Goal: Task Accomplishment & Management: Manage account settings

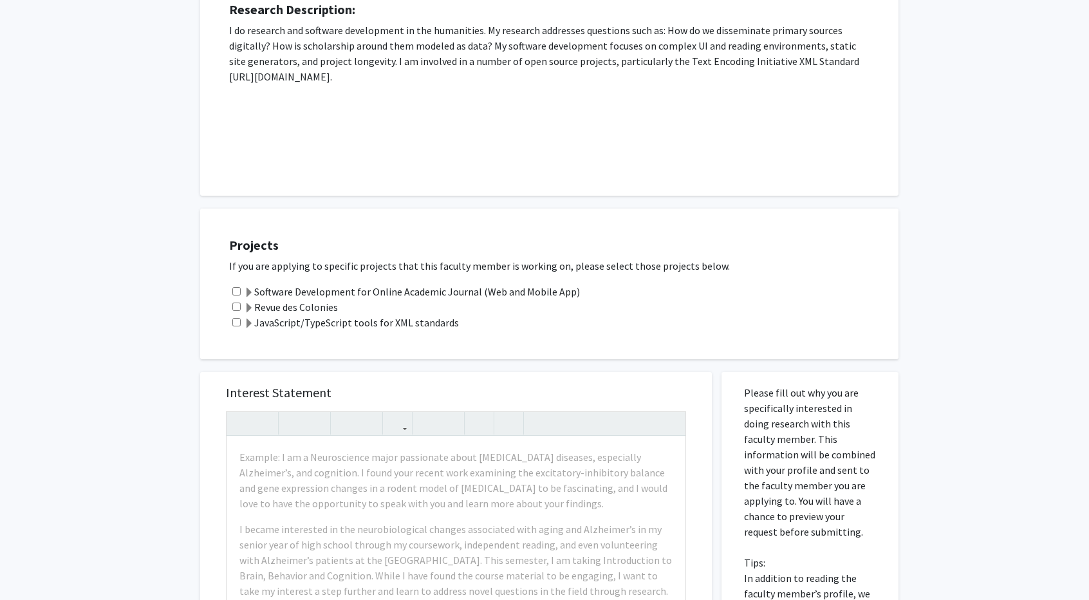
scroll to position [271, 0]
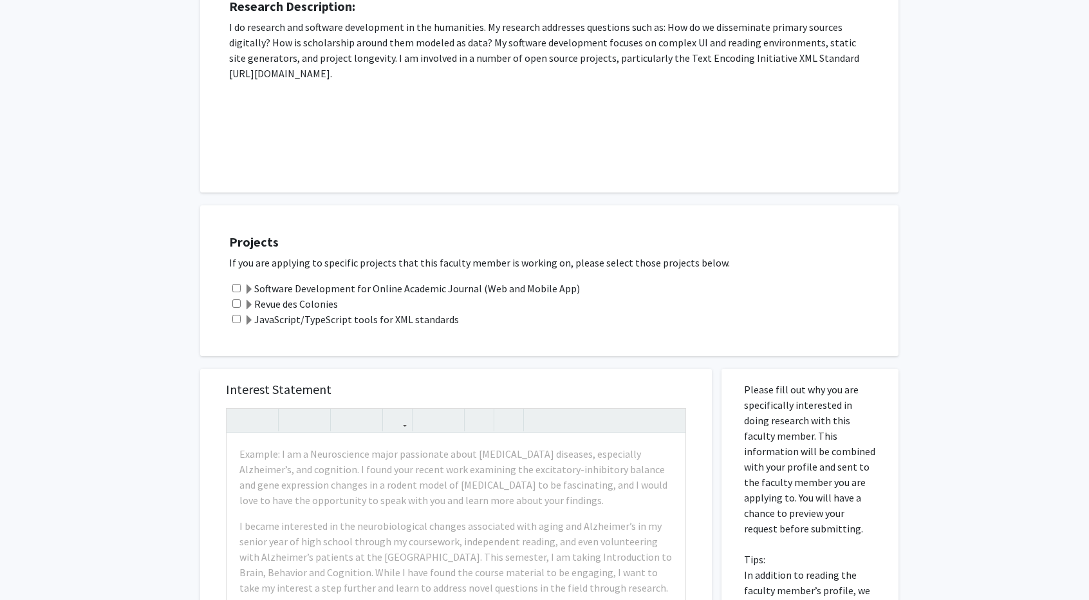
click at [250, 289] on span at bounding box center [249, 290] width 10 height 10
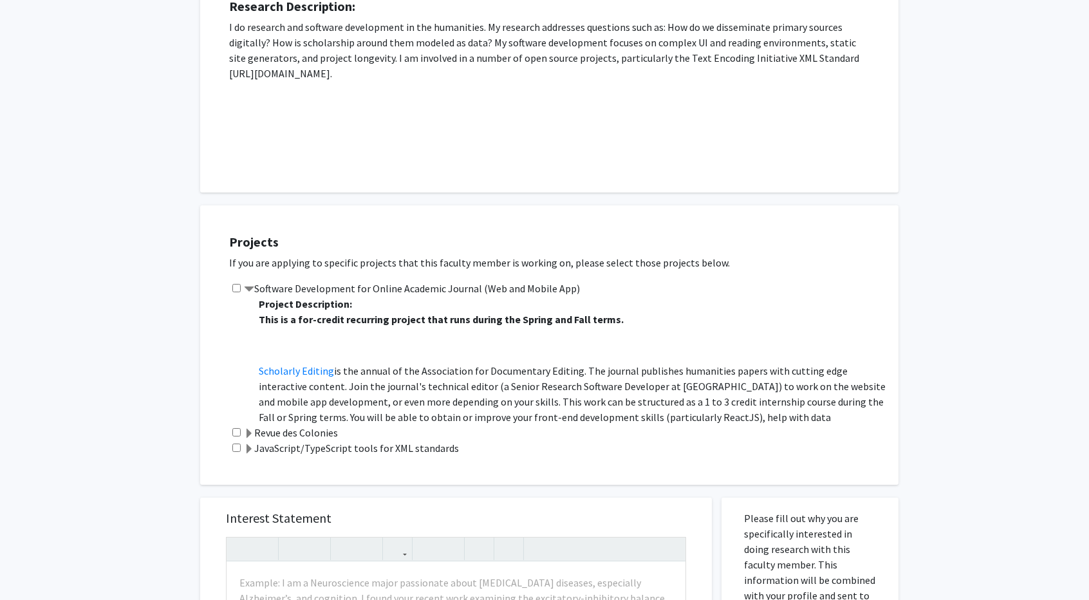
click at [234, 285] on input "checkbox" at bounding box center [236, 288] width 8 height 8
checkbox input "true"
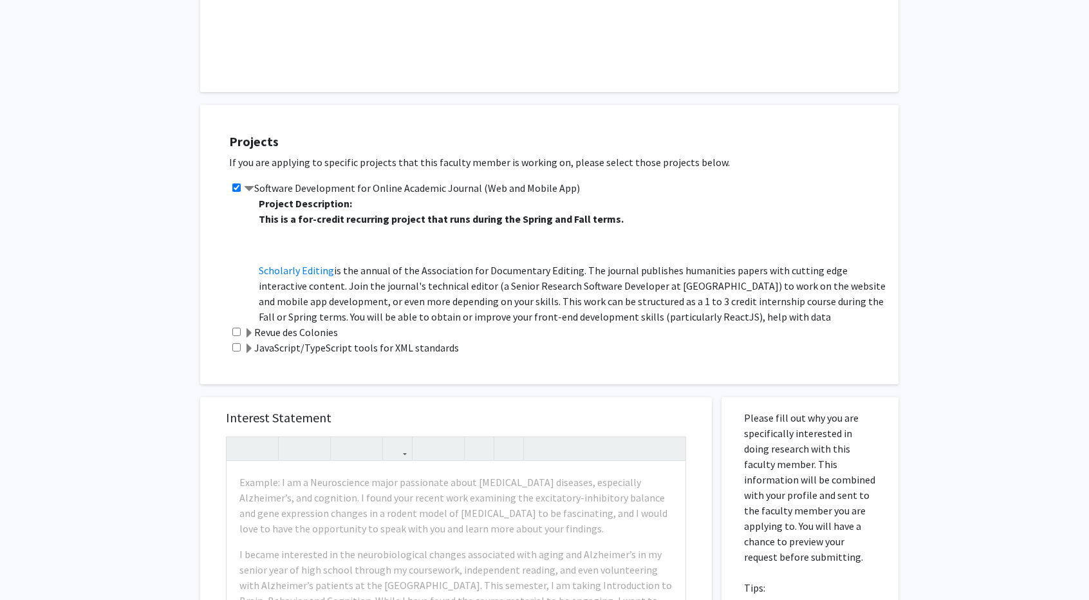
scroll to position [372, 0]
click at [250, 351] on span at bounding box center [249, 348] width 10 height 10
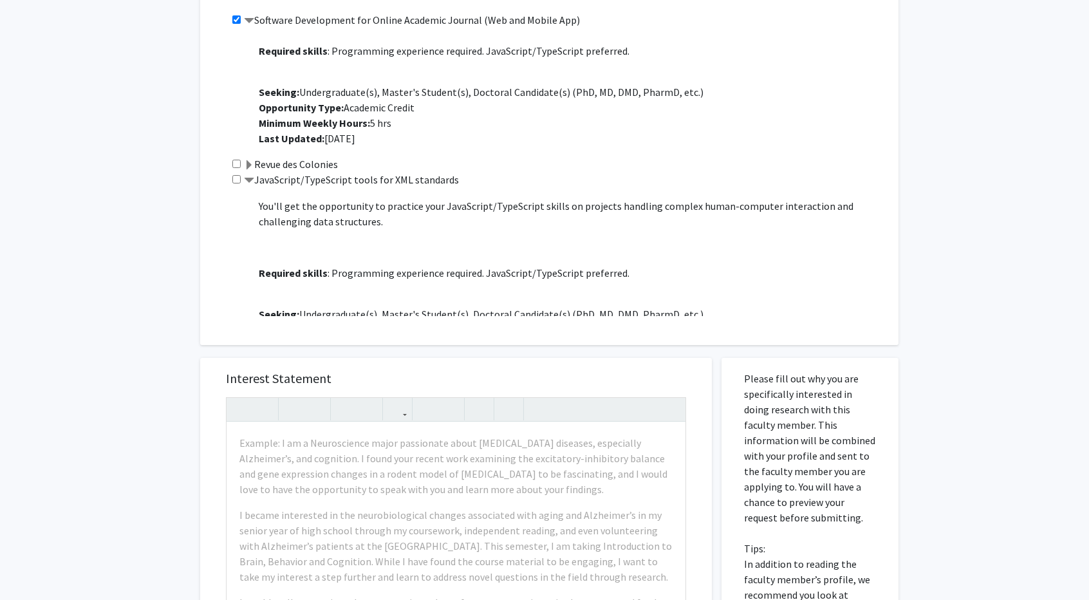
scroll to position [0, 0]
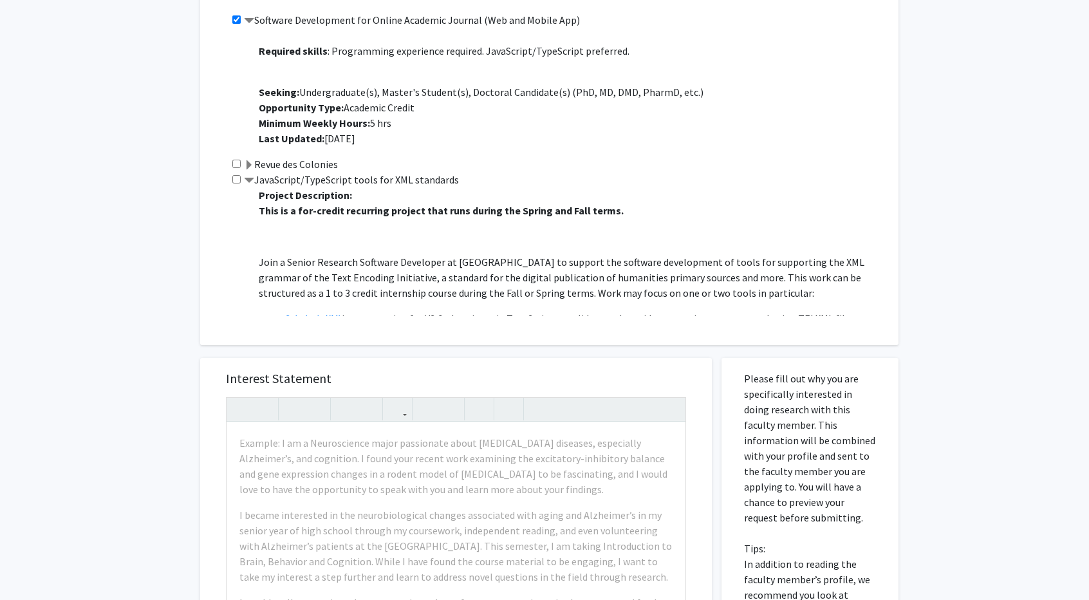
click at [251, 178] on span at bounding box center [249, 181] width 10 height 10
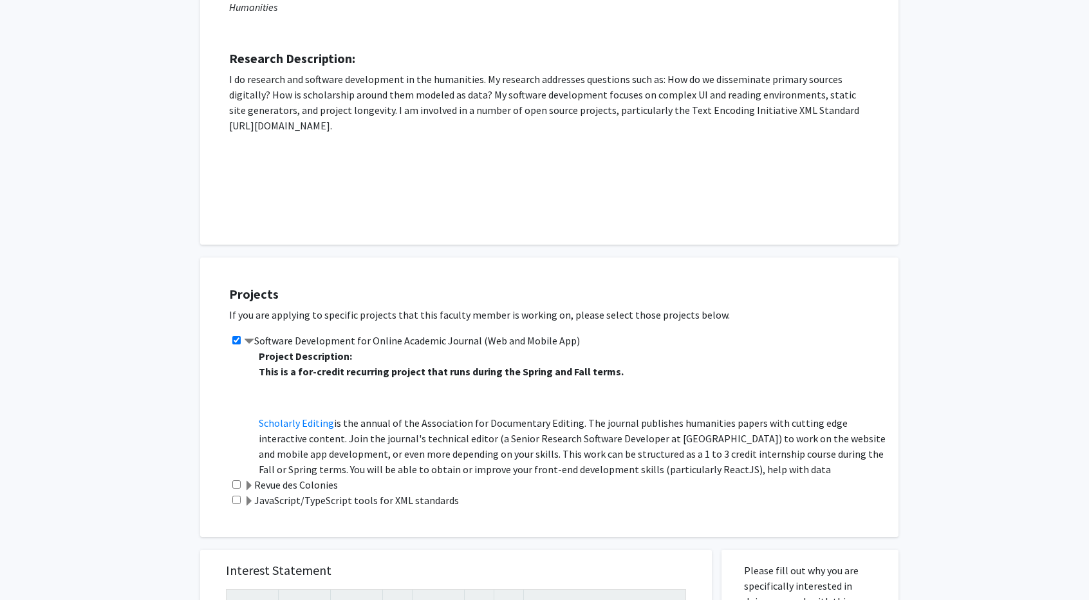
scroll to position [165, 0]
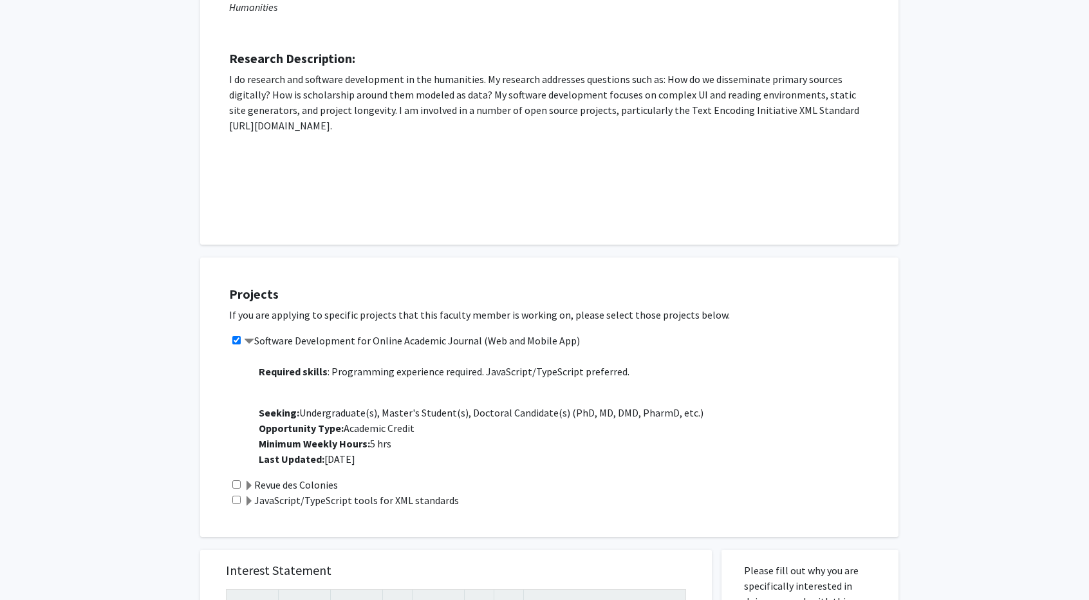
drag, startPoint x: 254, startPoint y: 353, endPoint x: 424, endPoint y: 468, distance: 205.0
click at [424, 468] on div "Project Description: This is a for-credit recurring project that runs during th…" at bounding box center [567, 412] width 637 height 129
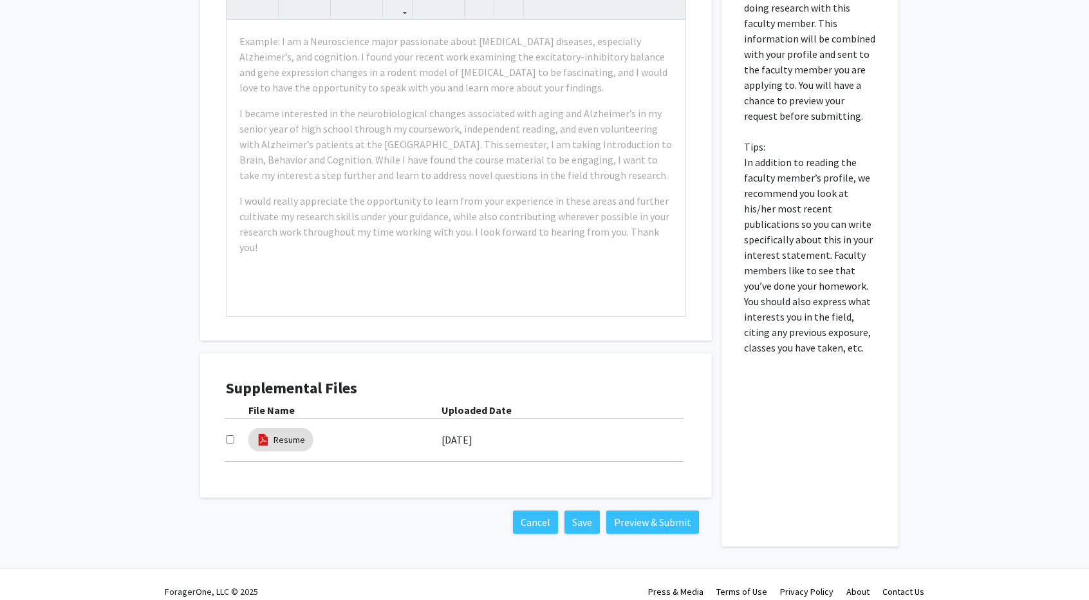
scroll to position [826, 0]
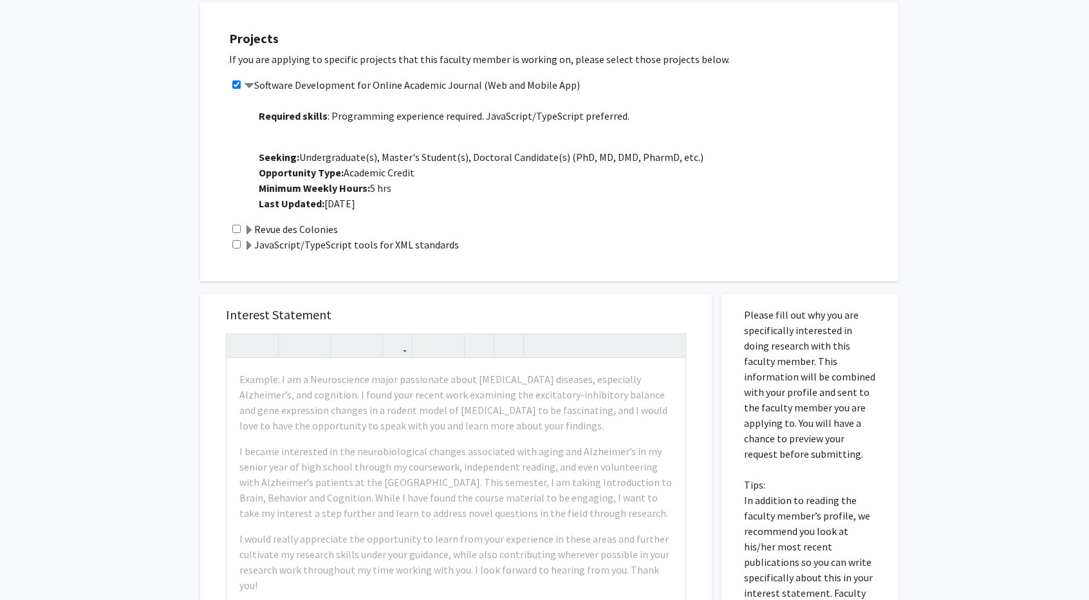
scroll to position [0, 0]
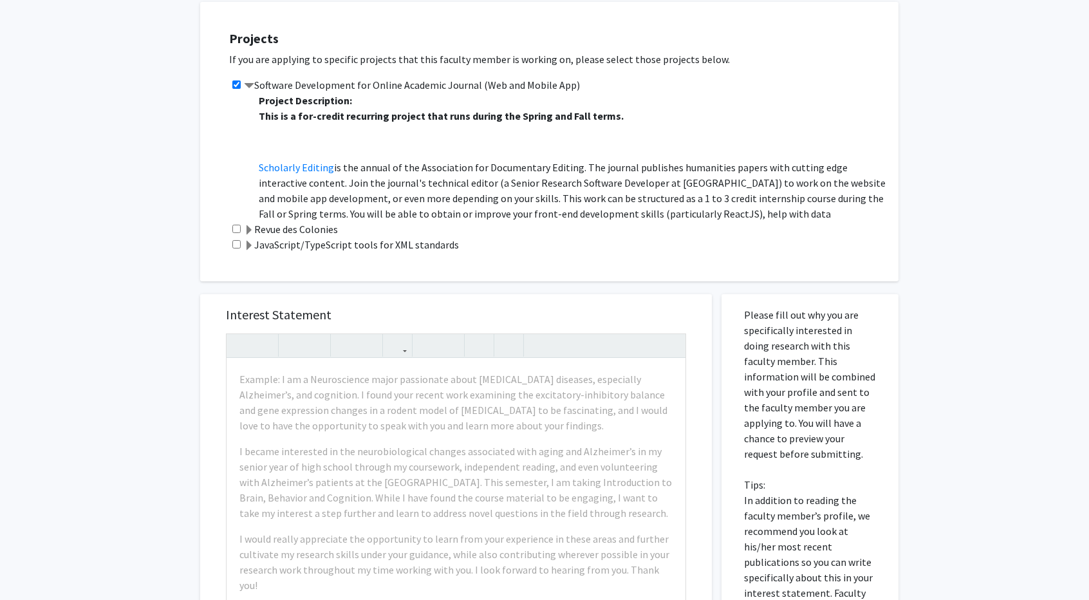
drag, startPoint x: 376, startPoint y: 200, endPoint x: 256, endPoint y: 82, distance: 168.4
click at [256, 82] on div "Software Development for Online Academic Journal (Web and Mobile App) Project D…" at bounding box center [557, 149] width 657 height 144
copy div "Loremips Dolorsitame con Adipis Elitsedd Eiusmod (Tem inc Utlabo Etd) Magnaal E…"
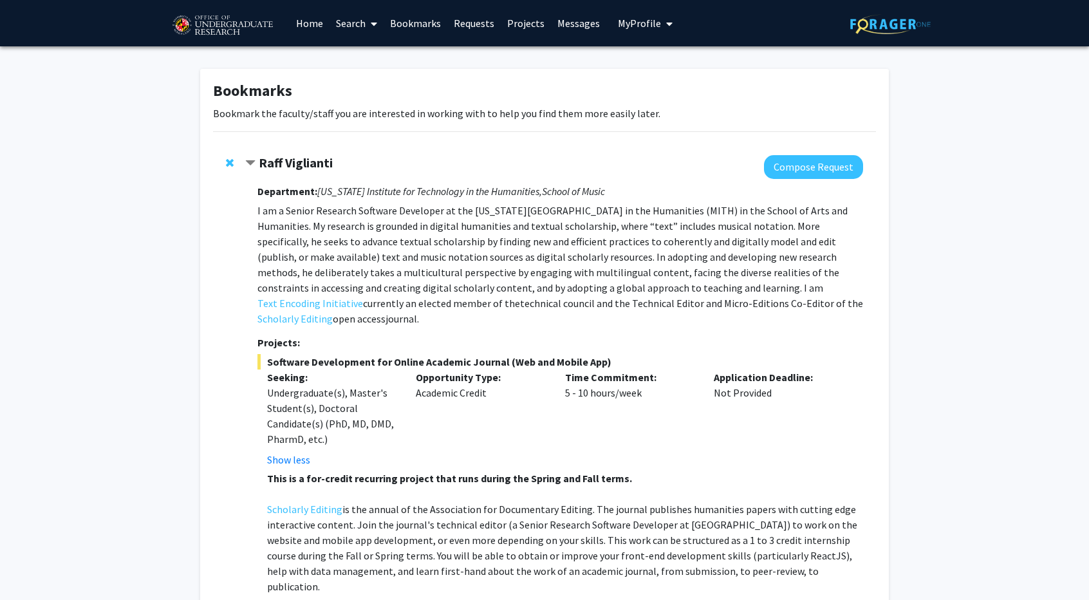
click at [634, 28] on span "My Profile" at bounding box center [639, 23] width 43 height 13
click at [661, 62] on span "[PERSON_NAME]" at bounding box center [698, 60] width 78 height 14
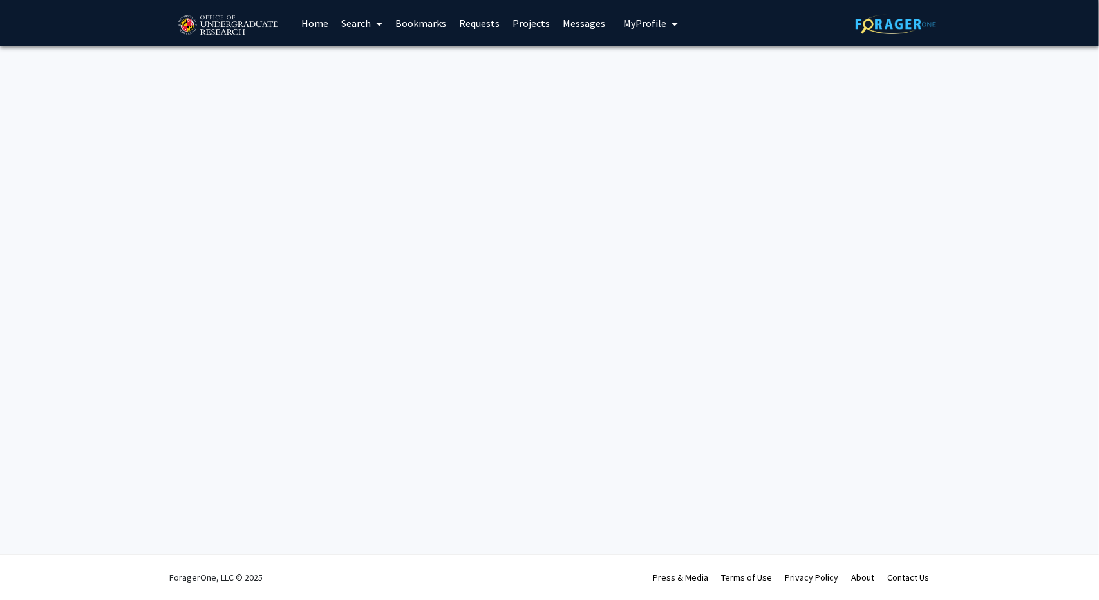
click at [622, 30] on button "My Profile" at bounding box center [650, 23] width 62 height 46
click at [664, 68] on span "View Profile" at bounding box center [703, 74] width 78 height 14
click at [313, 23] on link "Home" at bounding box center [315, 23] width 40 height 45
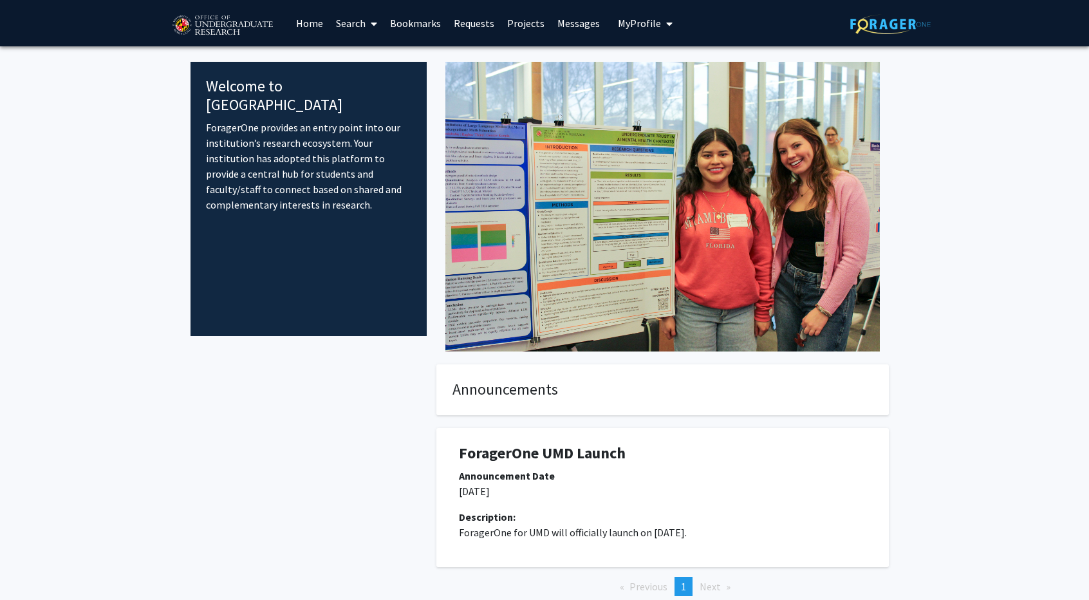
click at [236, 28] on img at bounding box center [222, 26] width 109 height 32
click at [896, 36] on link at bounding box center [890, 23] width 80 height 45
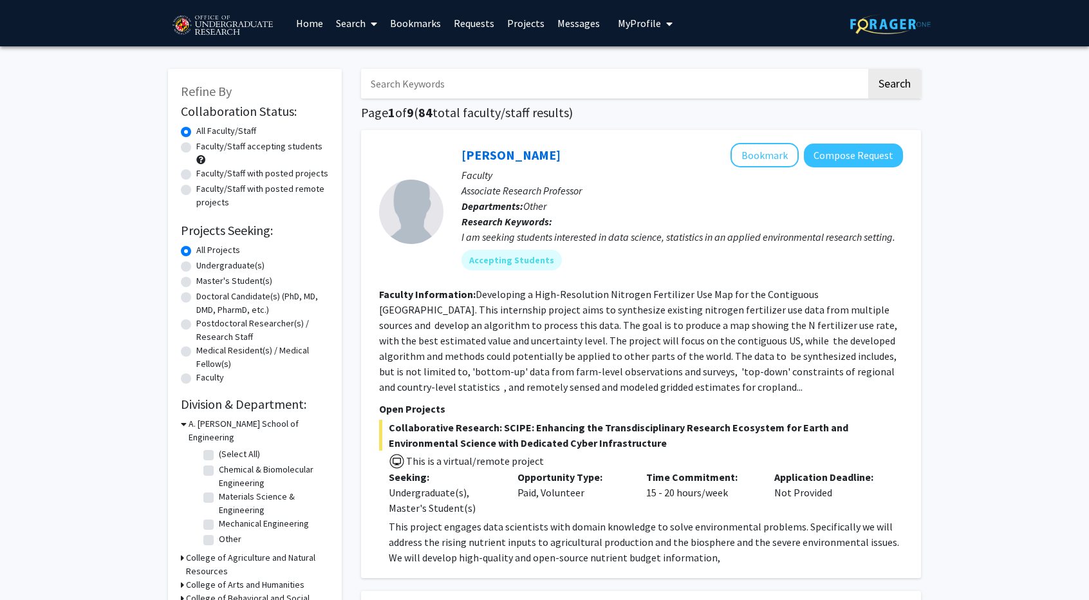
click at [623, 21] on span "My Profile" at bounding box center [639, 23] width 43 height 13
click at [648, 77] on div "Max Burkes View Profile" at bounding box center [682, 67] width 110 height 28
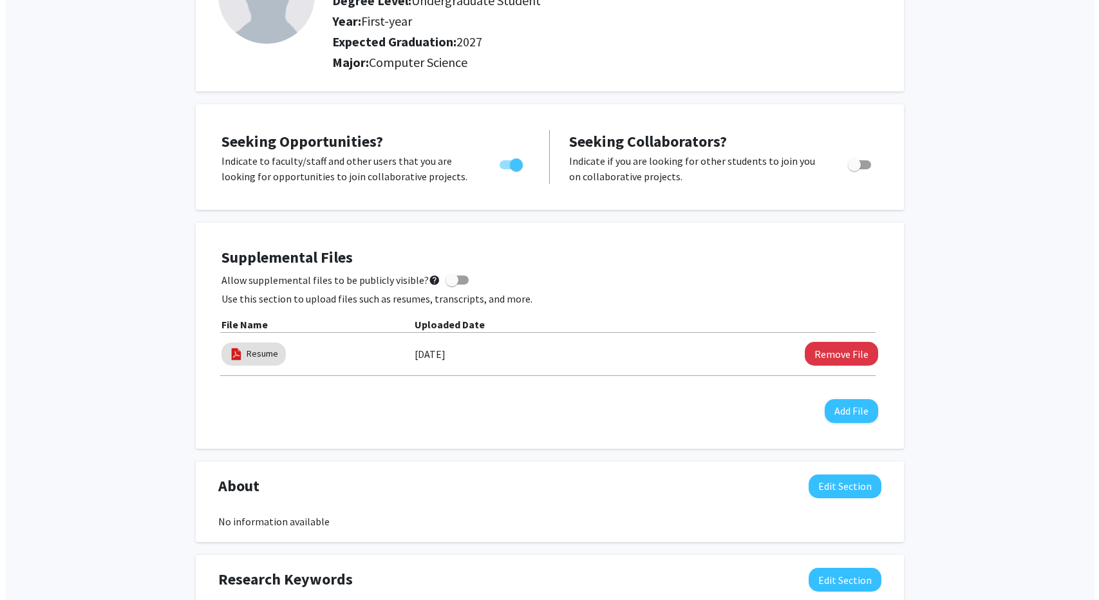
scroll to position [139, 0]
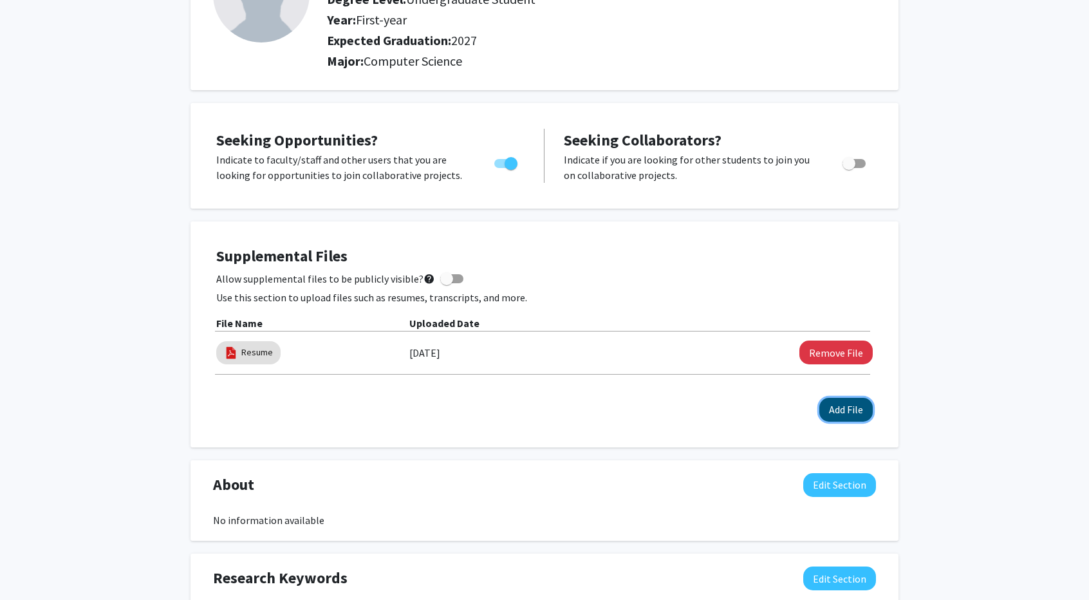
click at [847, 419] on button "Add File" at bounding box center [846, 410] width 53 height 24
